Goal: Transaction & Acquisition: Download file/media

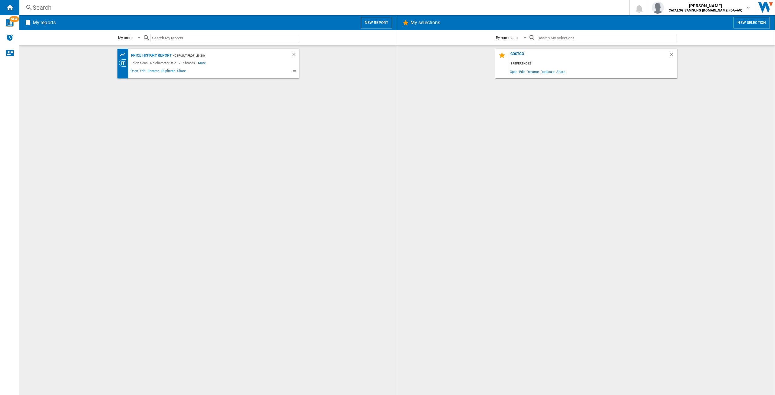
click at [170, 55] on div "Price History Report" at bounding box center [151, 56] width 42 height 8
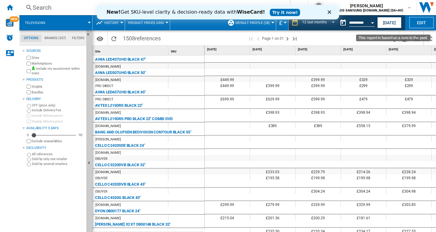
click at [369, 23] on button "Open calendar" at bounding box center [372, 21] width 11 height 11
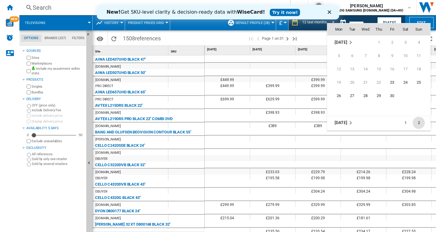
click at [419, 122] on span "2" at bounding box center [419, 123] width 12 height 12
type input "**********"
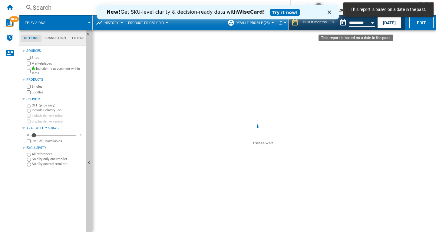
click at [374, 21] on button "Open calendar" at bounding box center [372, 21] width 11 height 11
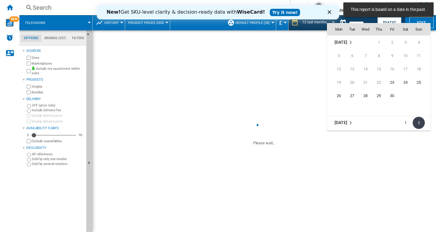
scroll to position [80, 0]
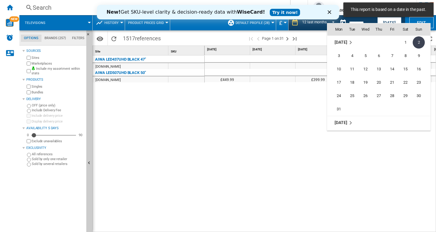
click at [347, 126] on td "[DATE]" at bounding box center [378, 123] width 103 height 14
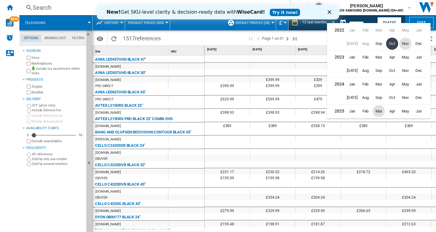
click at [379, 109] on span "Mar" at bounding box center [379, 111] width 12 height 12
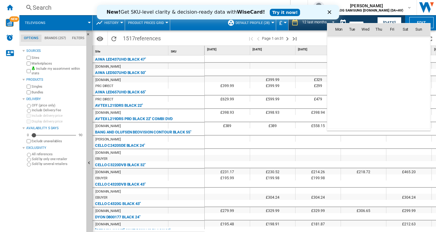
scroll to position [2408, 0]
click at [405, 45] on span "1" at bounding box center [406, 42] width 12 height 12
type input "**********"
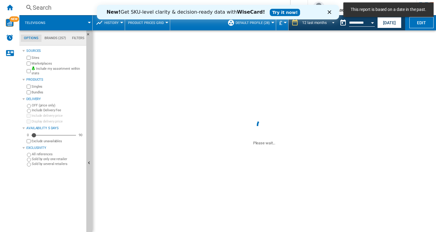
click at [320, 22] on div "12 last months" at bounding box center [314, 23] width 25 height 4
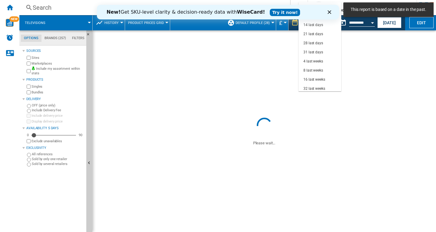
scroll to position [38, 0]
click at [365, 22] on md-backdrop at bounding box center [218, 116] width 436 height 232
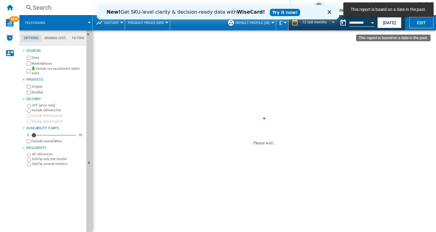
click at [371, 22] on button "Open calendar" at bounding box center [372, 21] width 11 height 11
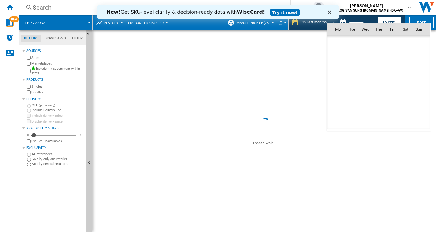
scroll to position [2408, 0]
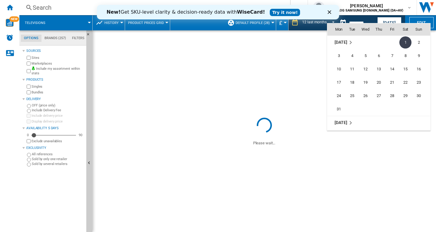
click at [349, 42] on md-icon "March 2025" at bounding box center [350, 42] width 7 height 7
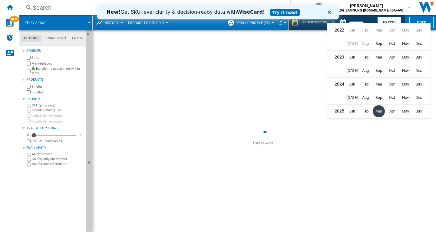
scroll to position [13, 0]
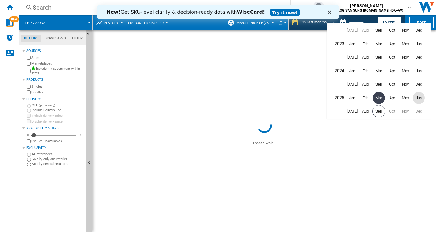
click at [419, 100] on span "Jun" at bounding box center [419, 98] width 12 height 12
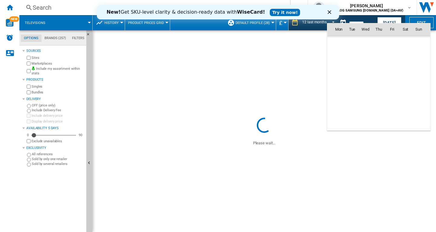
scroll to position [2649, 0]
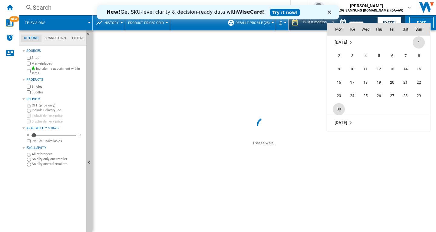
click at [334, 110] on span "30" at bounding box center [339, 109] width 12 height 12
type input "**********"
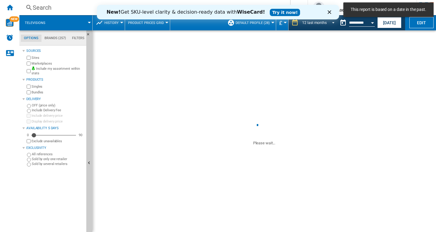
click at [328, 24] on span "REPORTS.WIZARD.STEPS.REPORT.STEPS.REPORT_OPTIONS.PERIOD: 12 last months" at bounding box center [331, 21] width 7 height 5
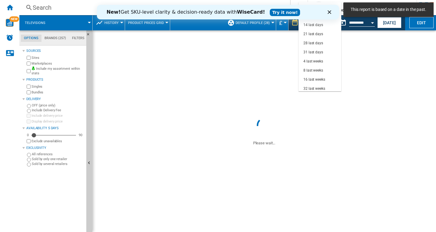
scroll to position [38, 0]
click at [332, 42] on md-option "16 last weeks" at bounding box center [320, 41] width 43 height 9
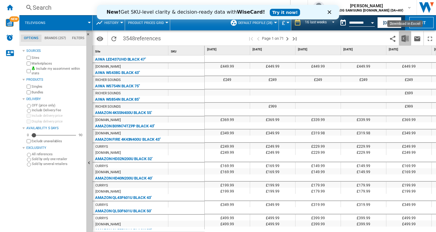
click at [407, 38] on img "Download in Excel" at bounding box center [405, 38] width 7 height 7
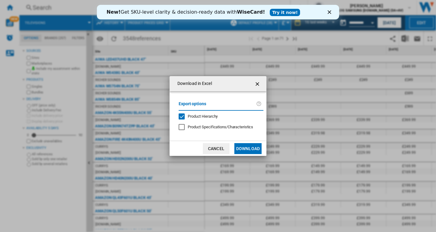
click at [250, 147] on button "Download" at bounding box center [247, 148] width 27 height 11
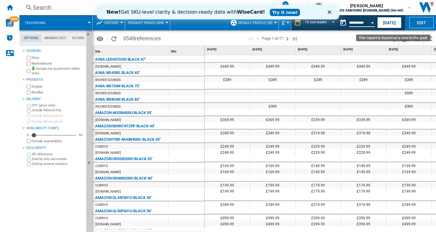
click at [365, 24] on input "**********" at bounding box center [362, 23] width 26 height 5
click at [374, 23] on div "Open calendar" at bounding box center [372, 23] width 3 height 2
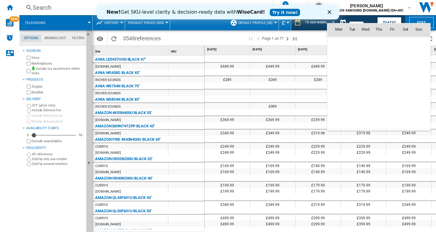
scroll to position [2649, 0]
click at [353, 43] on md-icon "June 2025" at bounding box center [350, 42] width 7 height 7
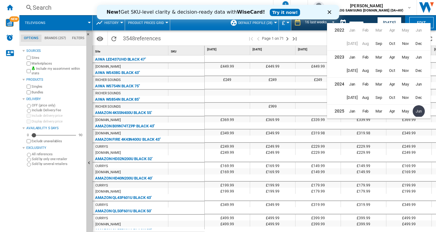
scroll to position [13, 0]
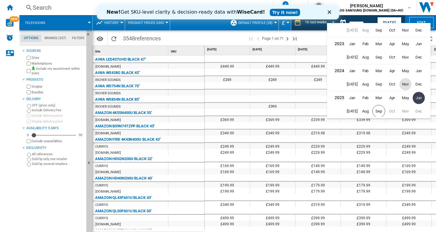
click at [401, 85] on span "Nov" at bounding box center [406, 84] width 12 height 12
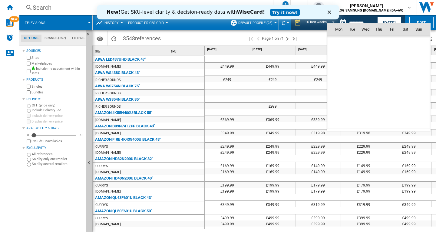
scroll to position [2087, 0]
click at [407, 95] on span "30" at bounding box center [406, 96] width 12 height 12
type input "**********"
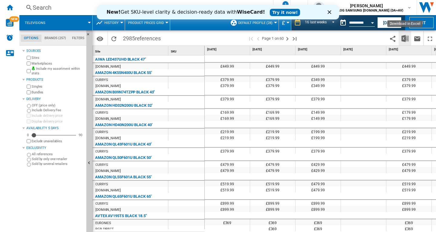
click at [405, 36] on img "Download in Excel" at bounding box center [405, 38] width 7 height 7
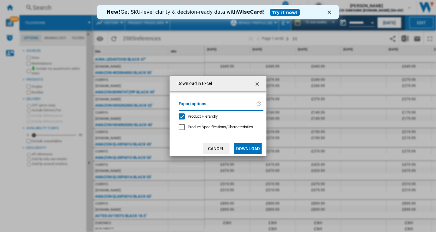
click at [246, 144] on button "Download" at bounding box center [247, 148] width 27 height 11
